Goal: Navigation & Orientation: Go to known website

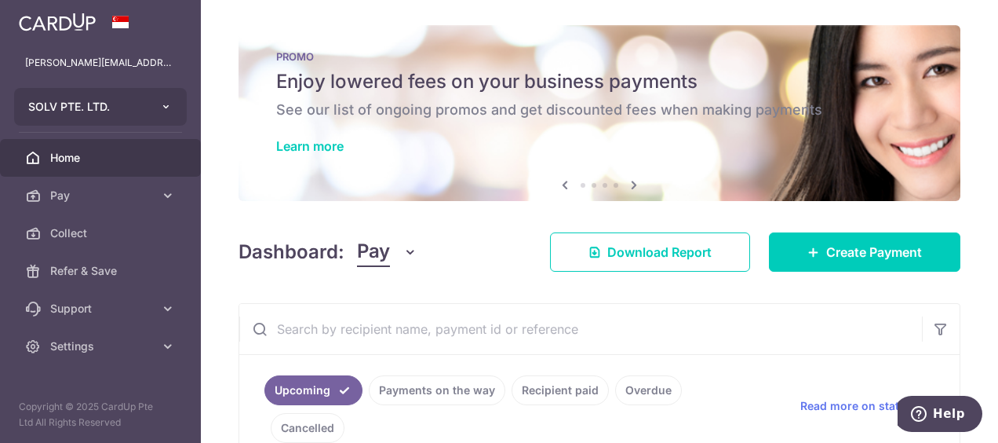
click at [134, 96] on button "SOLV PTE. LTD." at bounding box center [100, 107] width 173 height 38
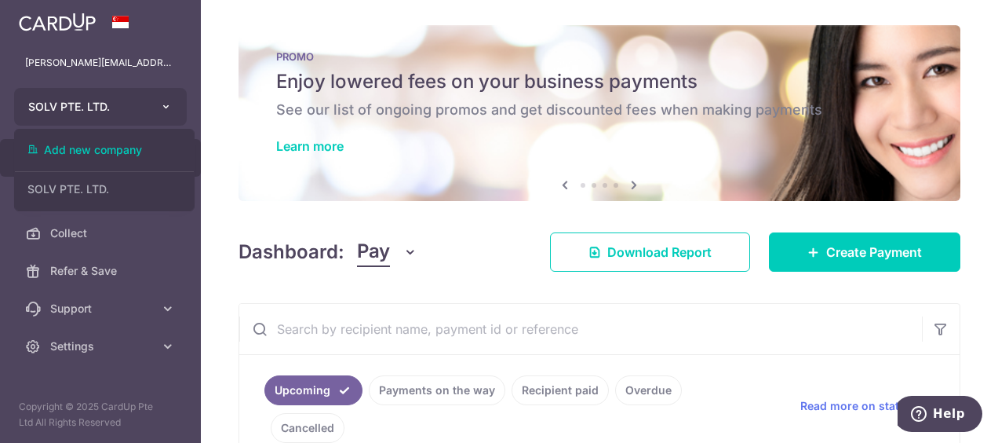
click at [126, 115] on button "SOLV PTE. LTD." at bounding box center [100, 107] width 173 height 38
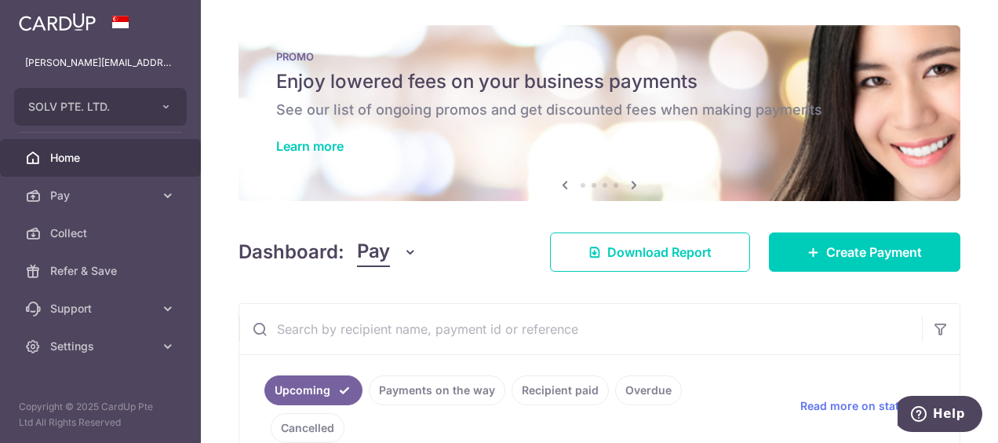
click at [62, 159] on span "Home" at bounding box center [102, 158] width 104 height 16
